Goal: Task Accomplishment & Management: Manage account settings

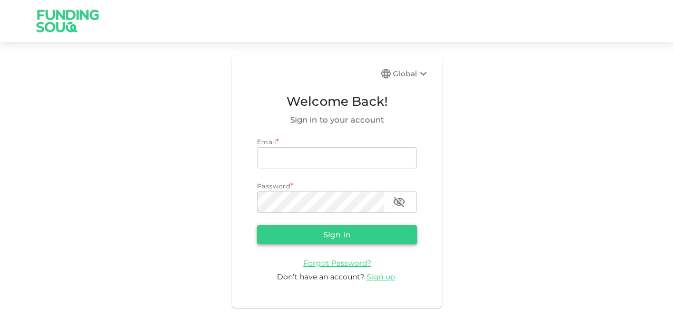
type input "mohanad.y.yasin@hotmail.com"
click at [319, 241] on button "Sign in" at bounding box center [337, 234] width 160 height 19
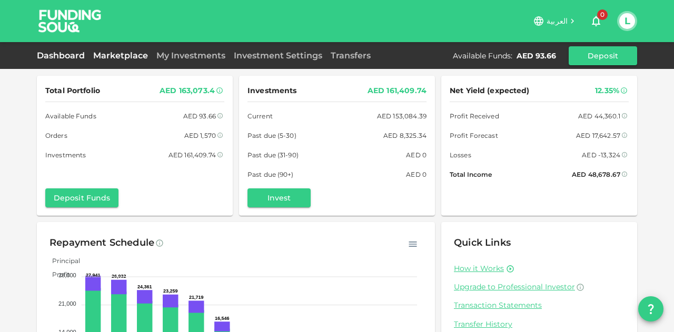
click at [133, 57] on link "Marketplace" at bounding box center [120, 56] width 63 height 10
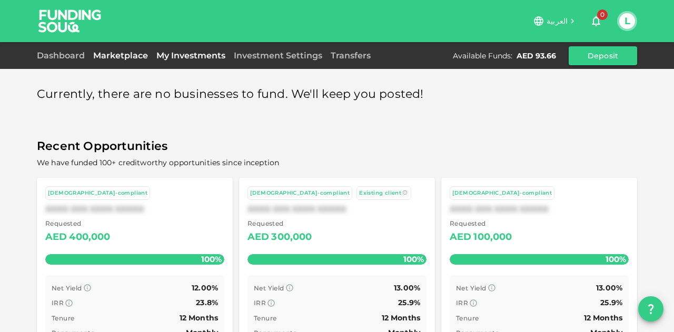
click at [182, 54] on link "My Investments" at bounding box center [190, 56] width 77 height 10
